Goal: Obtain resource: Download file/media

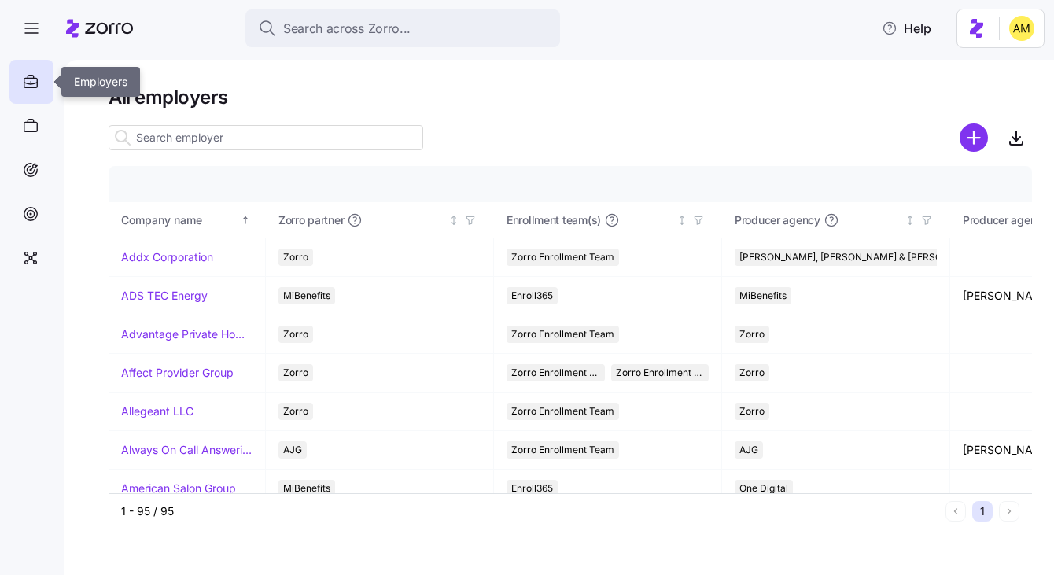
click at [30, 82] on icon at bounding box center [30, 81] width 17 height 19
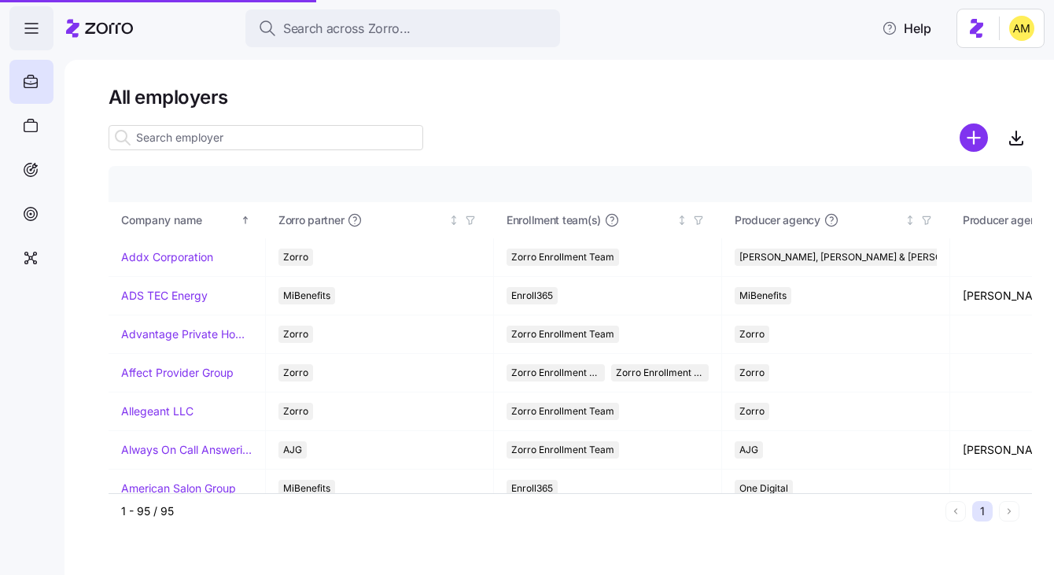
click at [22, 28] on icon "button" at bounding box center [31, 28] width 19 height 19
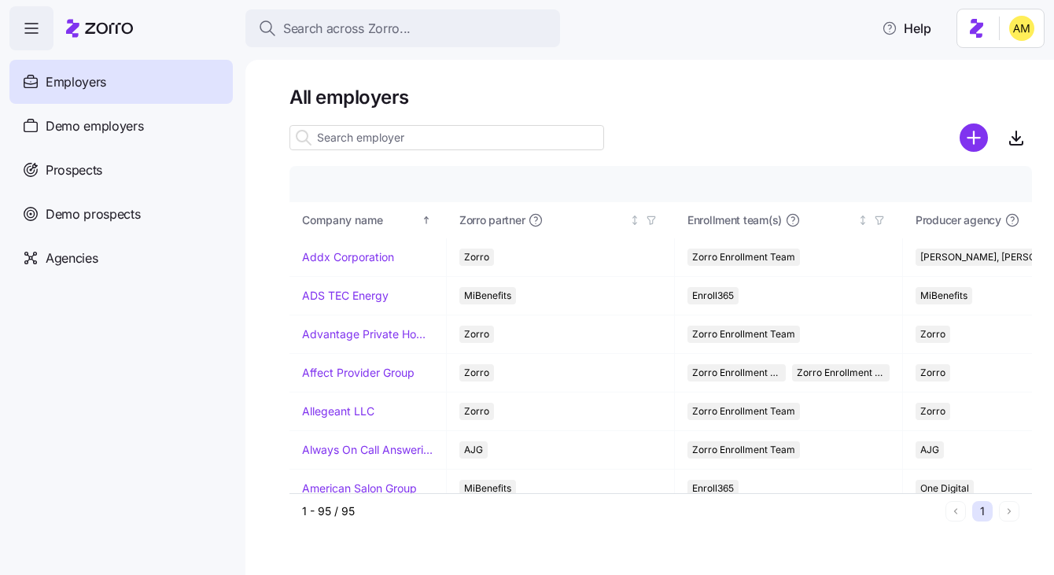
click at [356, 137] on input at bounding box center [446, 137] width 315 height 25
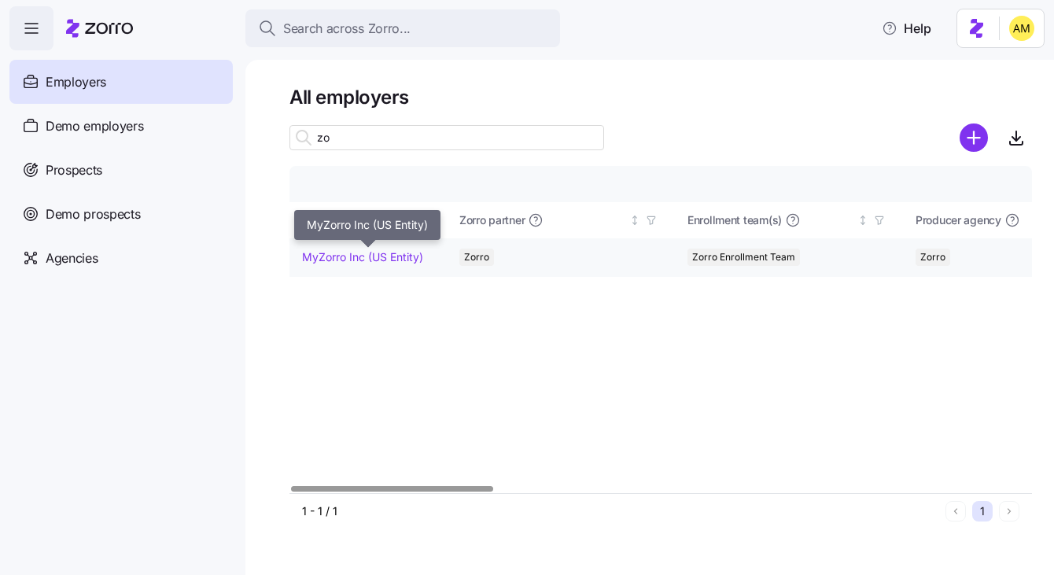
type input "zo"
click at [378, 263] on link "MyZorro Inc (US Entity)" at bounding box center [362, 257] width 121 height 16
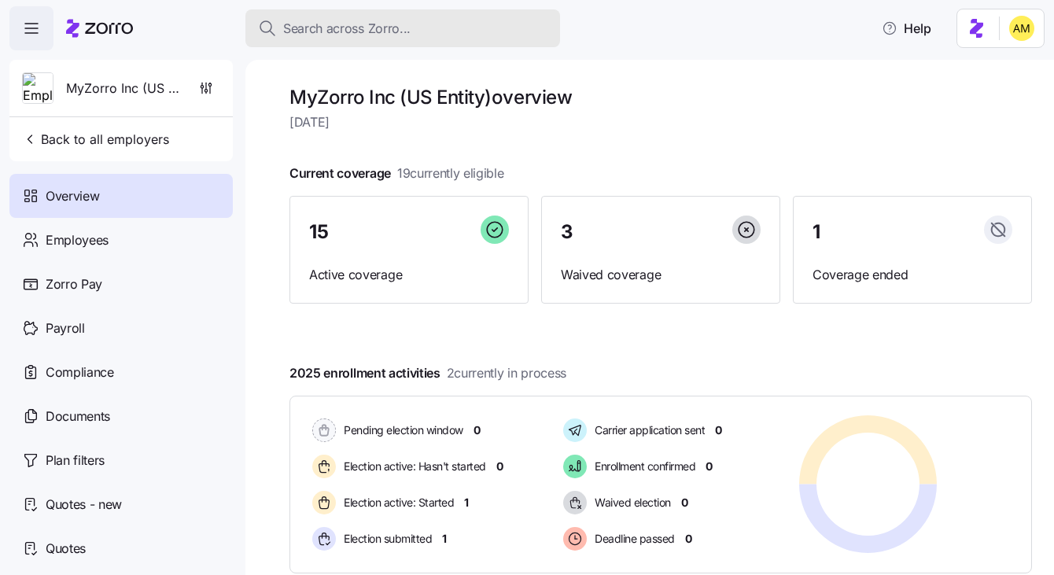
click at [385, 26] on span "Search across Zorro..." at bounding box center [346, 29] width 127 height 20
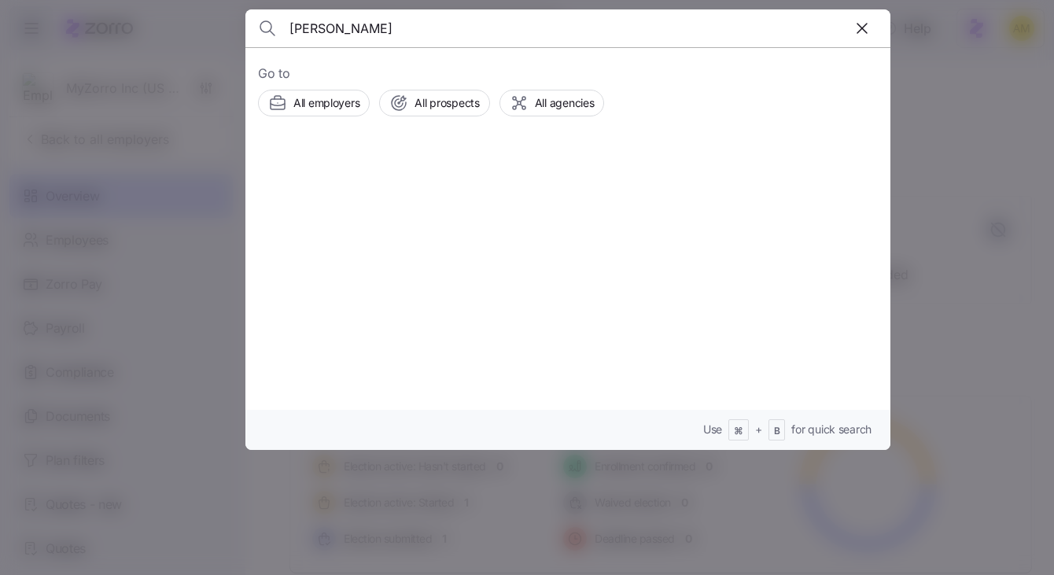
type input "[PERSON_NAME]"
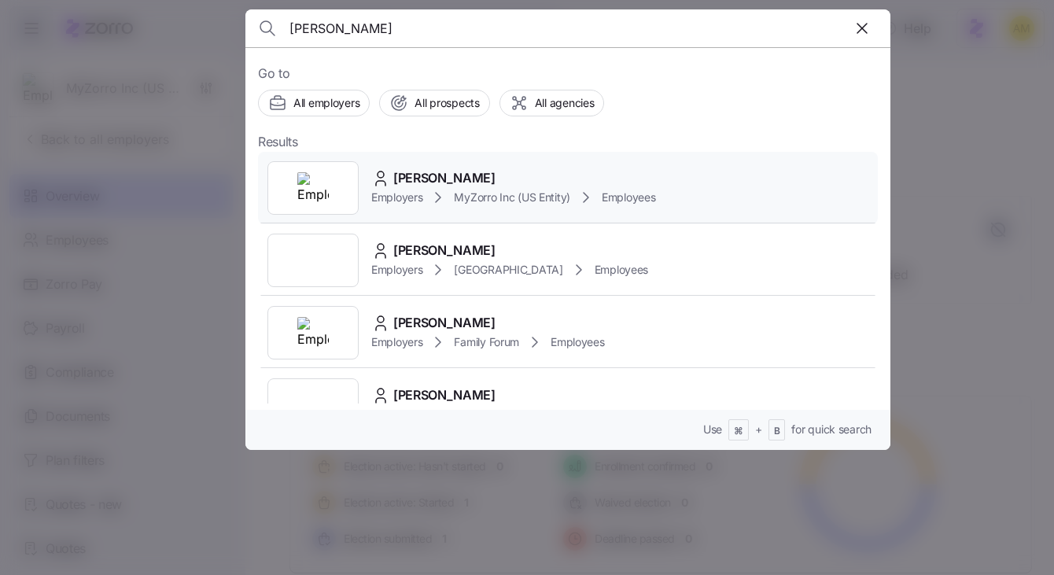
click at [426, 184] on span "[PERSON_NAME]" at bounding box center [444, 178] width 102 height 20
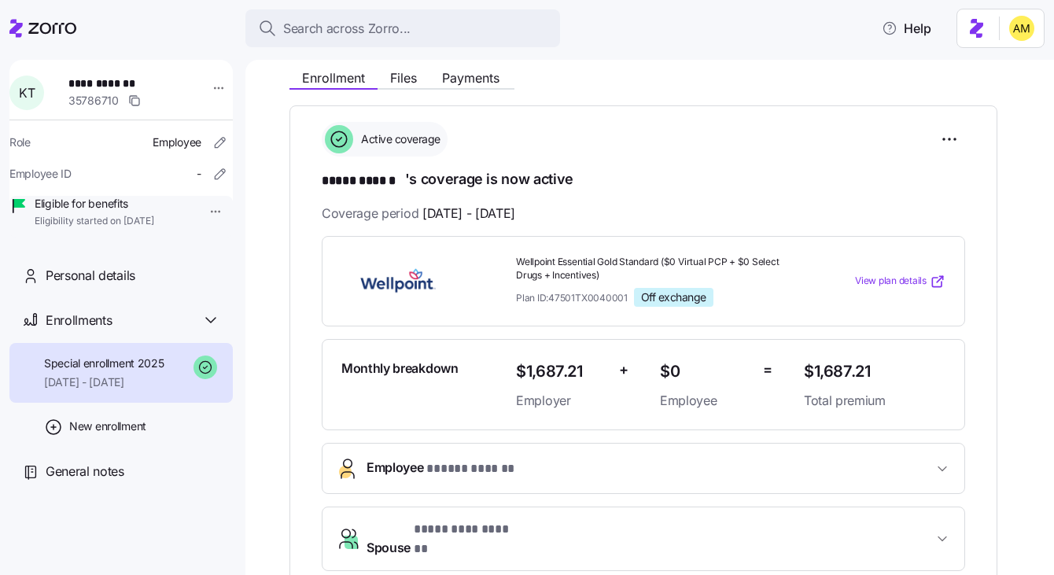
scroll to position [175, 0]
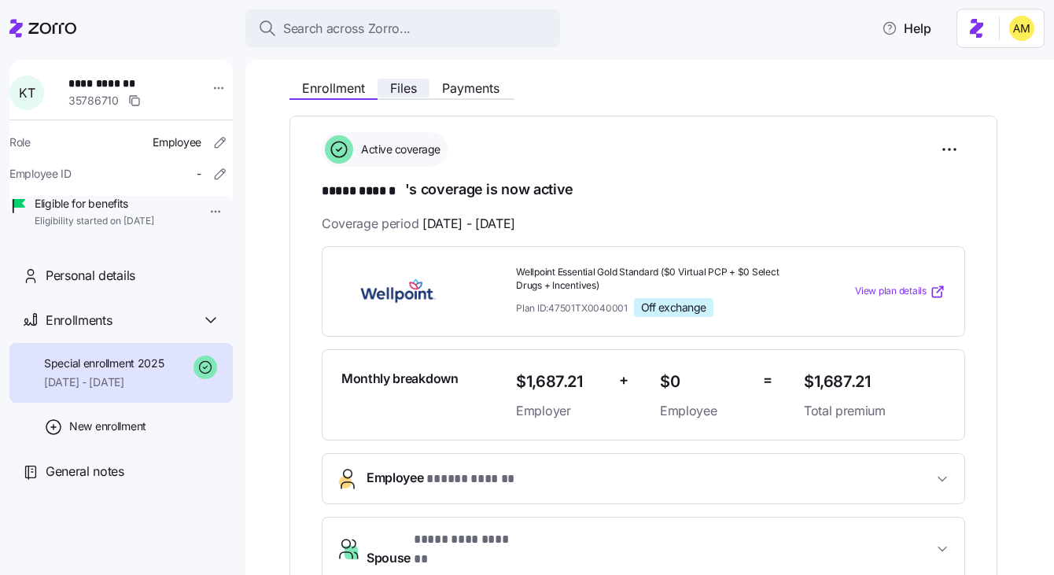
click at [401, 93] on span "Files" at bounding box center [403, 88] width 27 height 13
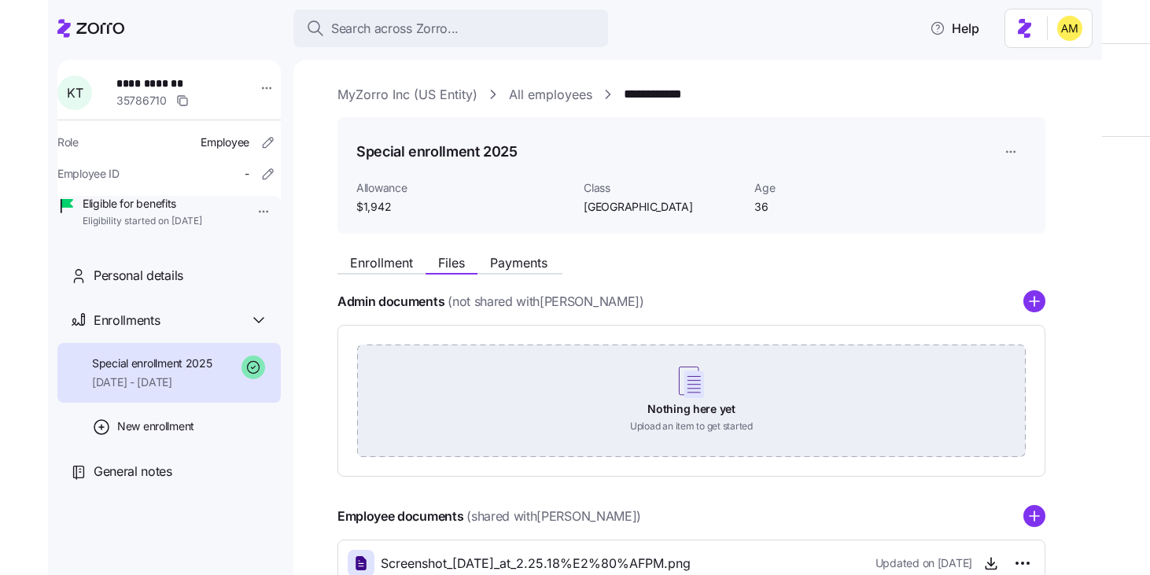
scroll to position [160, 0]
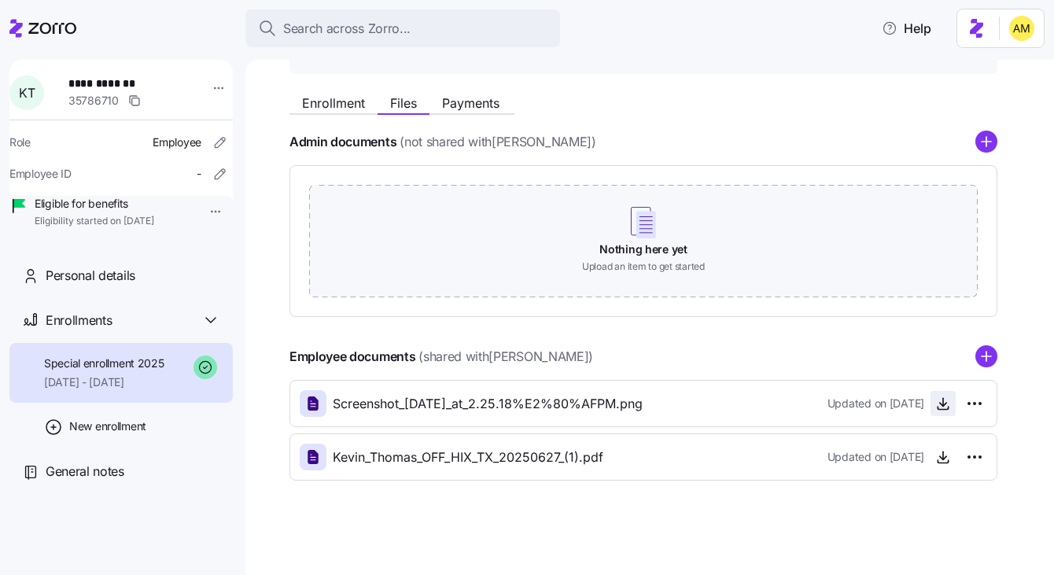
click at [948, 406] on icon "button" at bounding box center [943, 404] width 16 height 16
click at [944, 462] on icon "button" at bounding box center [942, 462] width 10 height 2
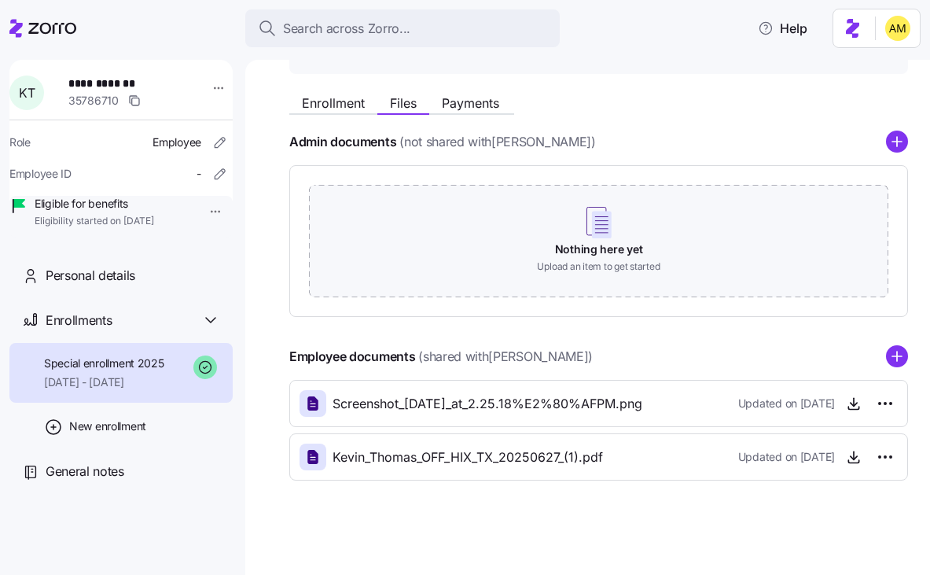
click at [536, 456] on span "Kevin_Thomas_OFF_HIX_TX_20250627_(1).pdf" at bounding box center [468, 457] width 271 height 20
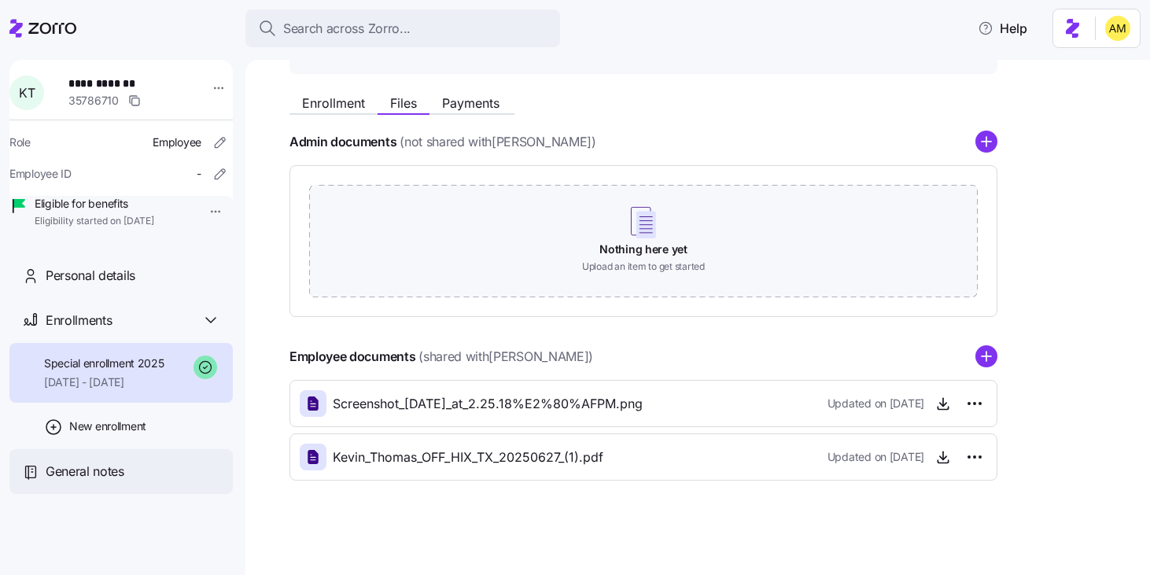
click at [66, 481] on span "General notes" at bounding box center [85, 472] width 79 height 20
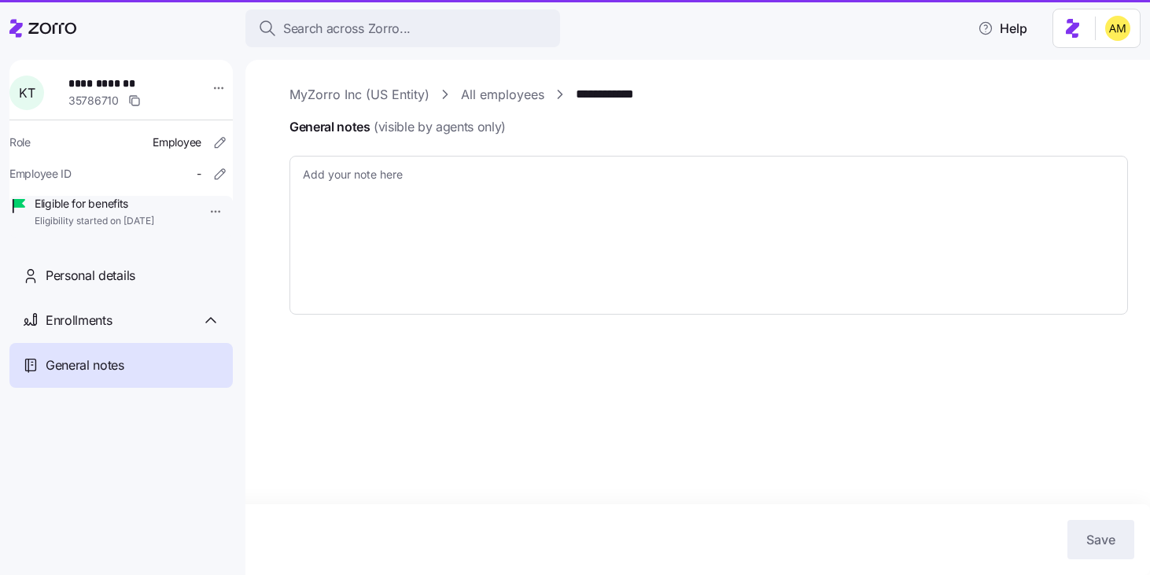
type textarea "x"
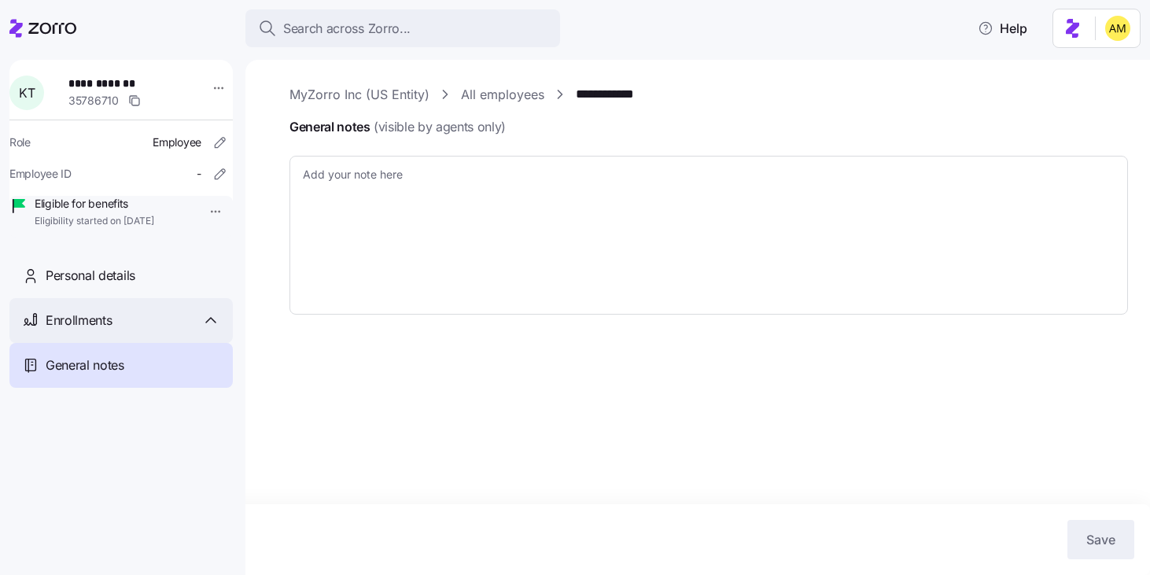
click at [118, 330] on div "Enrollments" at bounding box center [133, 321] width 175 height 20
